Goal: Transaction & Acquisition: Purchase product/service

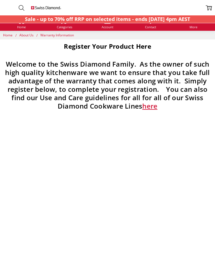
scroll to position [5, 0]
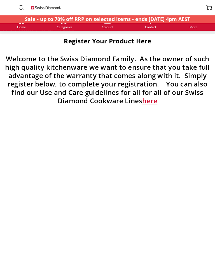
click at [109, 28] on span "Account" at bounding box center [108, 26] width 12 height 3
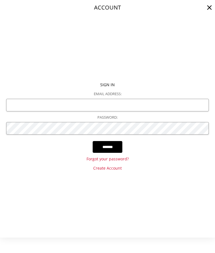
scroll to position [348, 0]
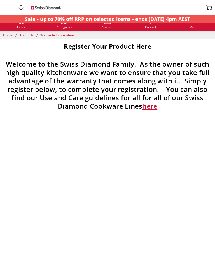
click at [22, 27] on span "Home" at bounding box center [21, 26] width 9 height 3
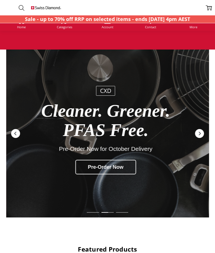
click at [66, 27] on span "Categories" at bounding box center [64, 26] width 15 height 3
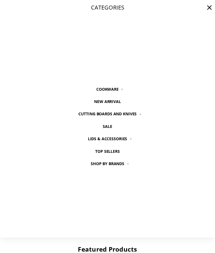
click at [109, 89] on link "Cookware" at bounding box center [107, 89] width 35 height 12
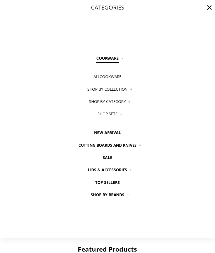
click at [107, 114] on link "Shop Sets" at bounding box center [107, 114] width 33 height 12
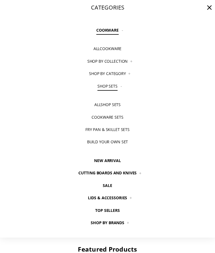
click at [112, 132] on link "Fry Pan & Skillet Sets" at bounding box center [107, 129] width 57 height 12
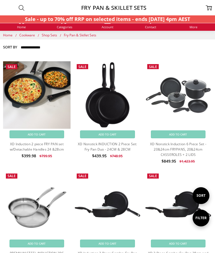
click at [103, 101] on img at bounding box center [107, 94] width 47 height 67
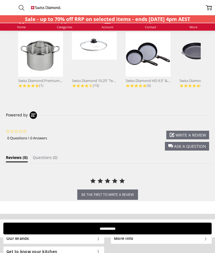
scroll to position [489, 0]
